Goal: Information Seeking & Learning: Get advice/opinions

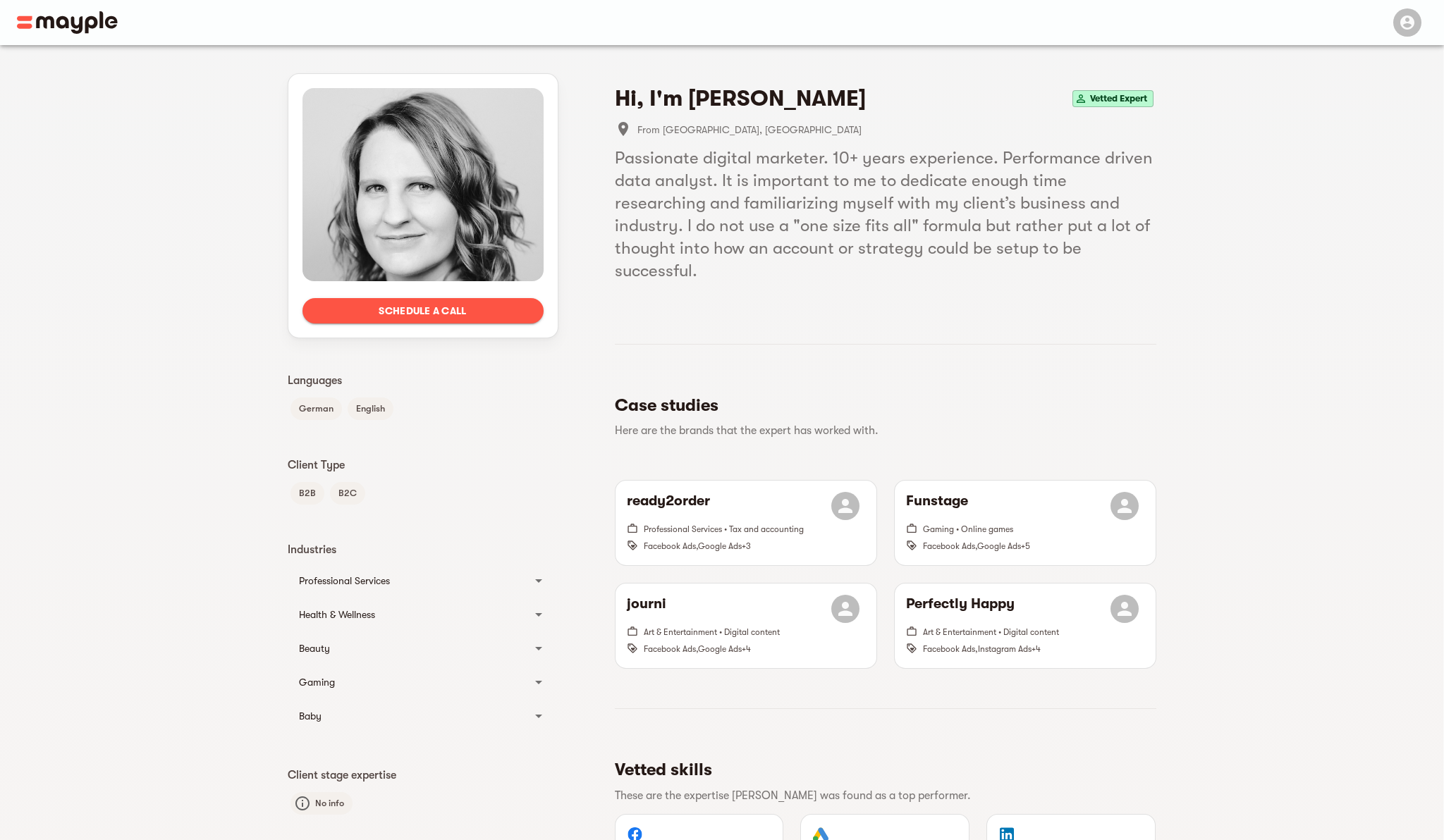
click at [696, 422] on p "Here are the brands that the expert has worked with." at bounding box center [880, 430] width 530 height 17
click at [757, 524] on span "Professional Services • Tax and accounting" at bounding box center [724, 529] width 160 height 10
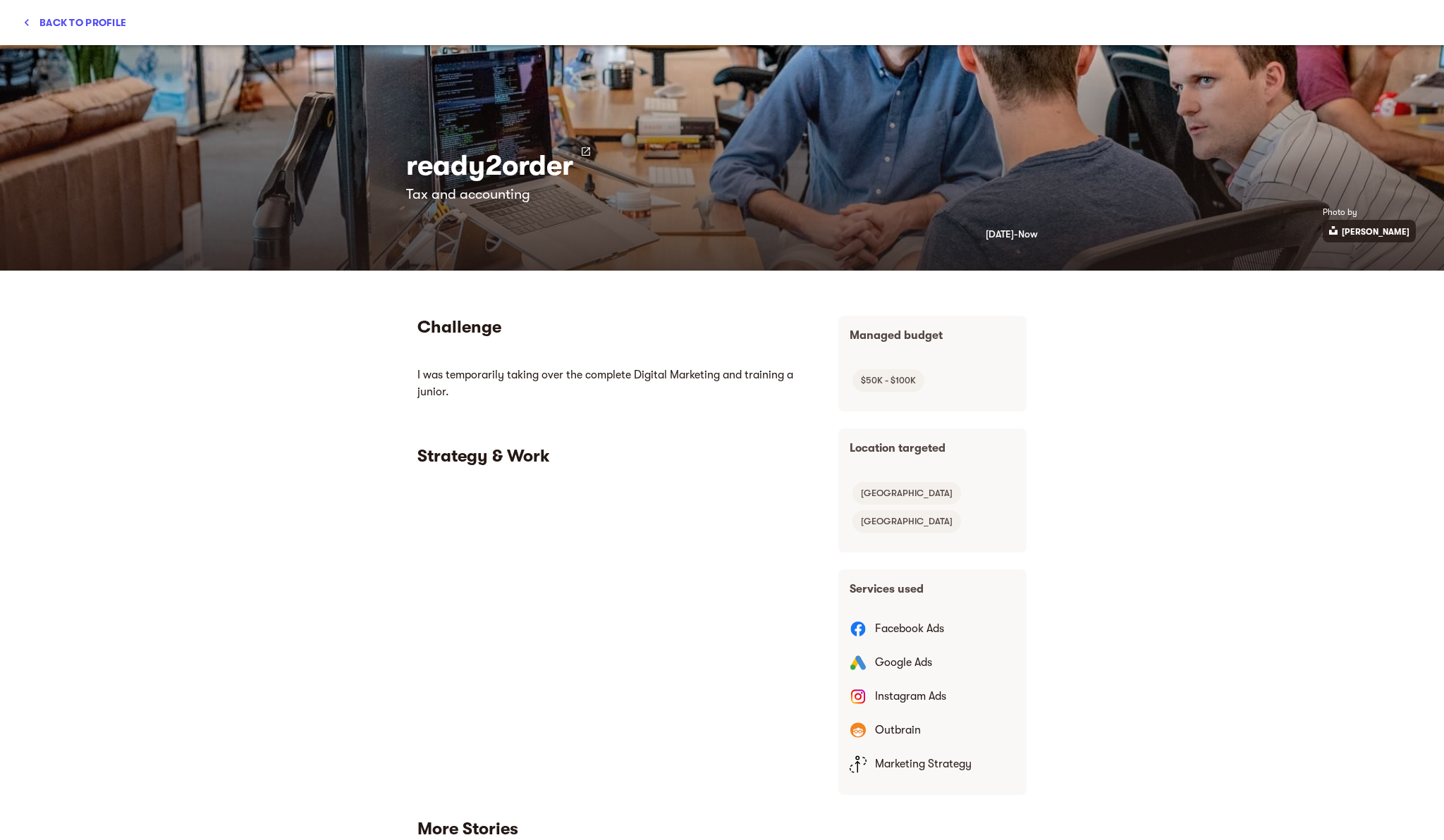
click at [100, 24] on span "Back to profile" at bounding box center [74, 22] width 104 height 17
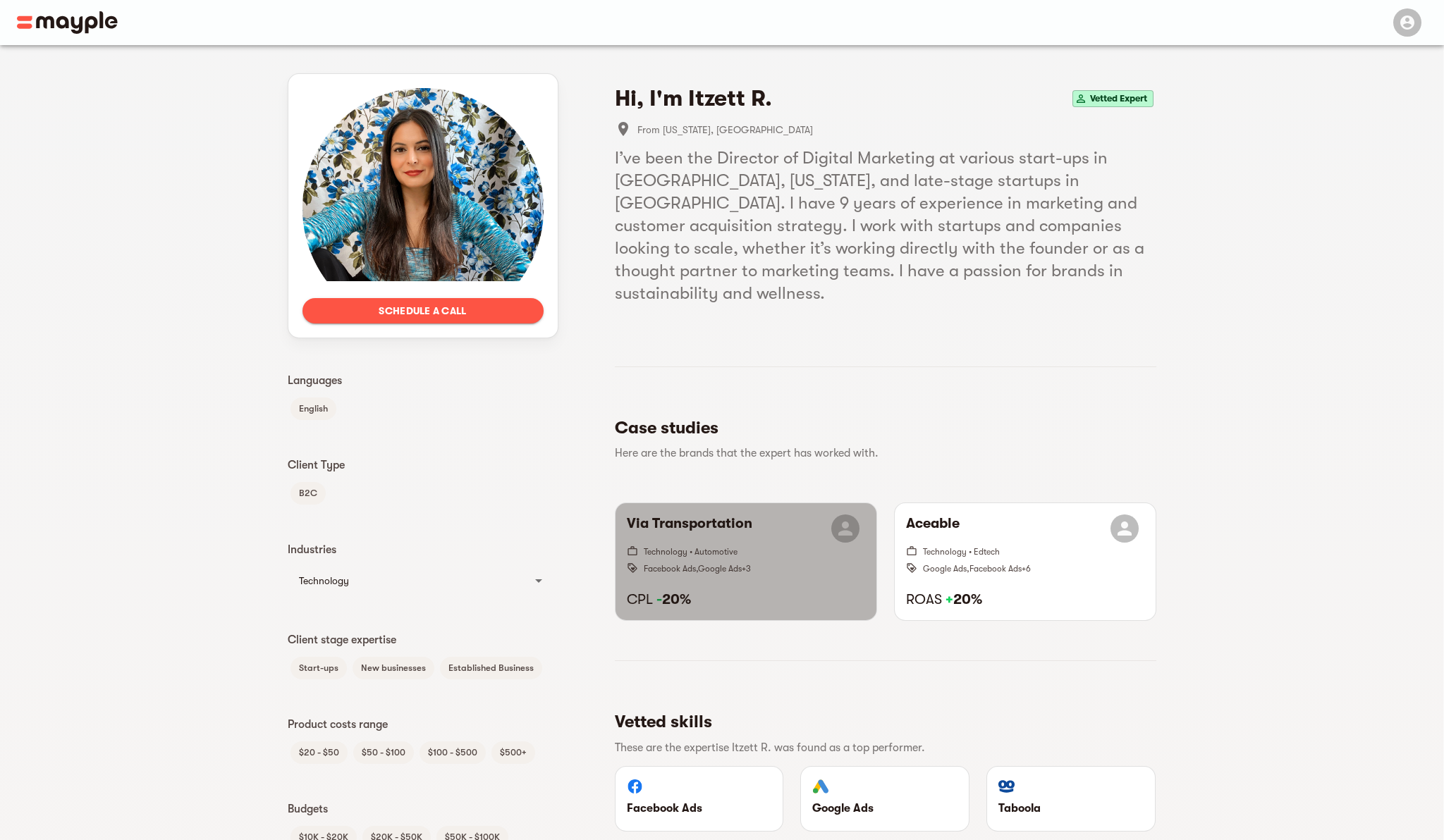
click at [843, 521] on icon "button" at bounding box center [845, 528] width 14 height 14
